Goal: Information Seeking & Learning: Learn about a topic

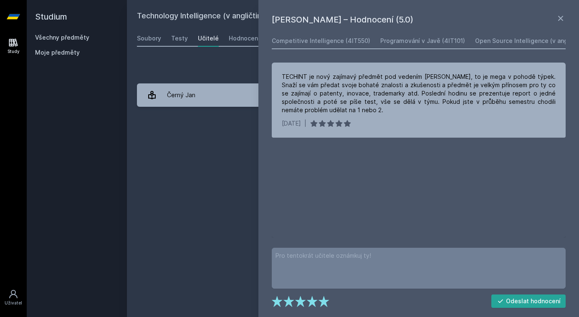
click at [84, 40] on link "Všechny předměty" at bounding box center [62, 37] width 54 height 7
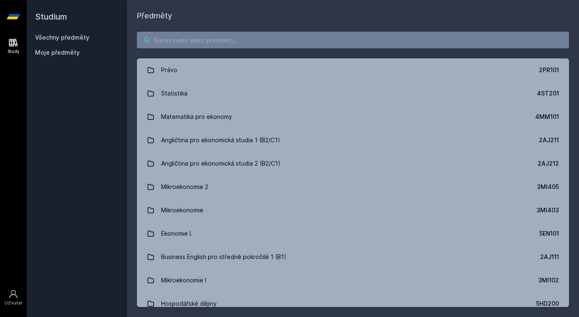
click at [172, 36] on input "search" at bounding box center [353, 40] width 432 height 17
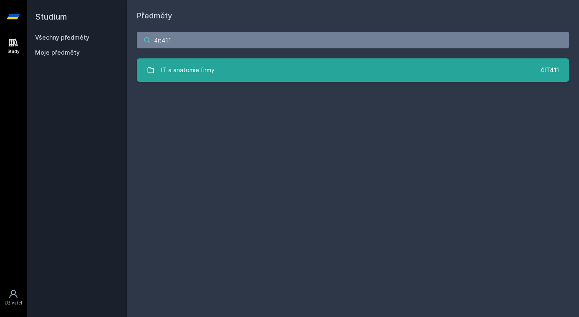
type input "4it411"
click at [266, 79] on link "IT a anatomie firmy 4IT411" at bounding box center [353, 69] width 432 height 23
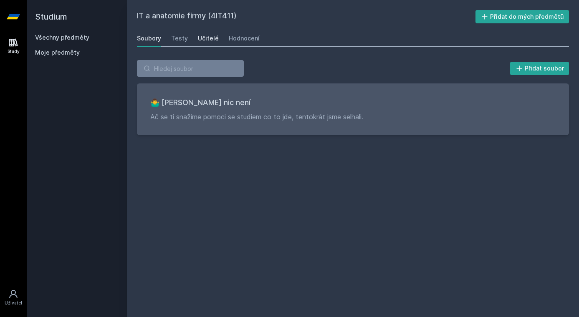
click at [211, 38] on div "Učitelé" at bounding box center [208, 38] width 21 height 8
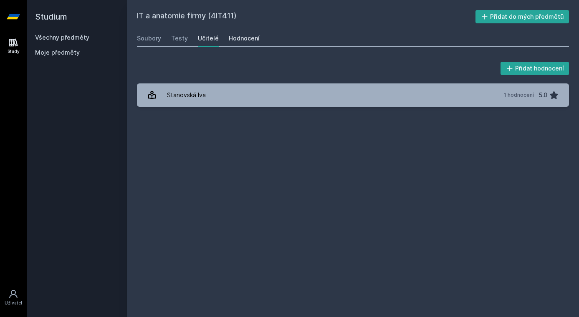
click at [249, 40] on div "Hodnocení" at bounding box center [244, 38] width 31 height 8
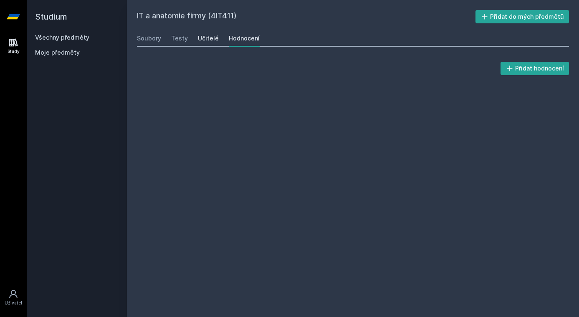
click at [209, 40] on div "Učitelé" at bounding box center [208, 38] width 21 height 8
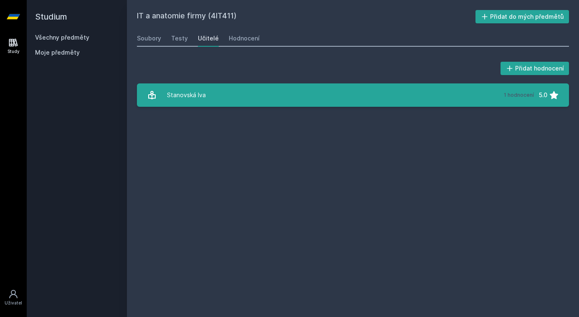
click at [217, 98] on link "Stanovská Iva 1 hodnocení 5.0" at bounding box center [353, 95] width 432 height 23
